Goal: Transaction & Acquisition: Purchase product/service

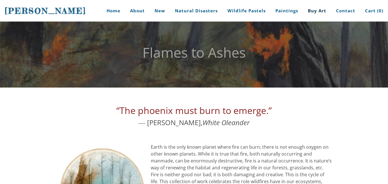
click at [316, 11] on link "Buy Art" at bounding box center [316, 11] width 27 height 22
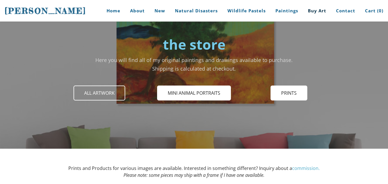
click at [121, 92] on span "All Artwork" at bounding box center [99, 93] width 51 height 14
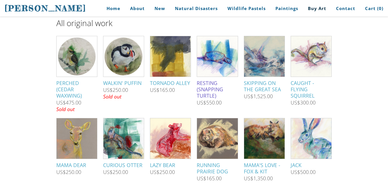
scroll to position [23, 0]
click at [214, 49] on img at bounding box center [217, 56] width 48 height 40
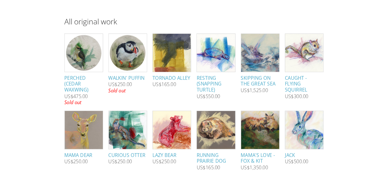
scroll to position [45, 0]
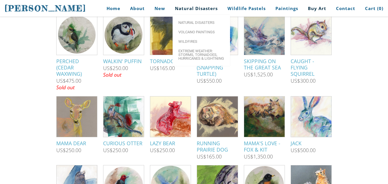
click at [209, 2] on link "Natural Disasters" at bounding box center [195, 8] width 51 height 13
